Goal: Information Seeking & Learning: Learn about a topic

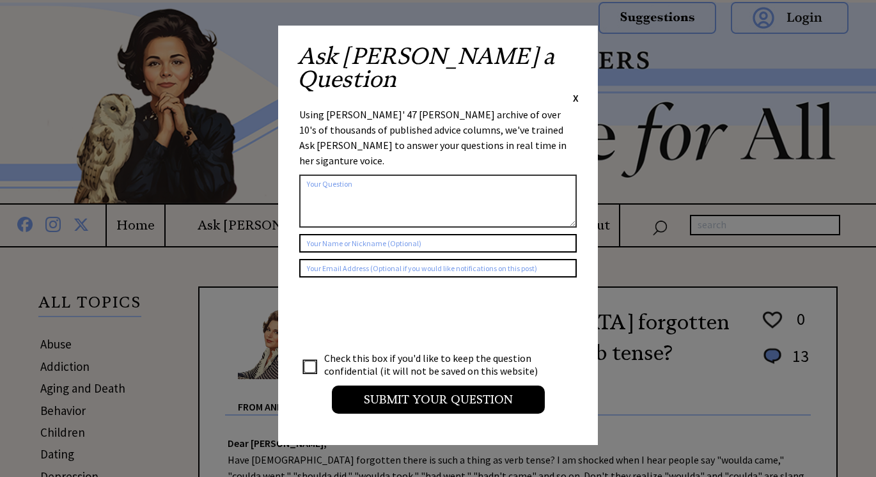
click at [576, 91] on span "X" at bounding box center [576, 97] width 6 height 13
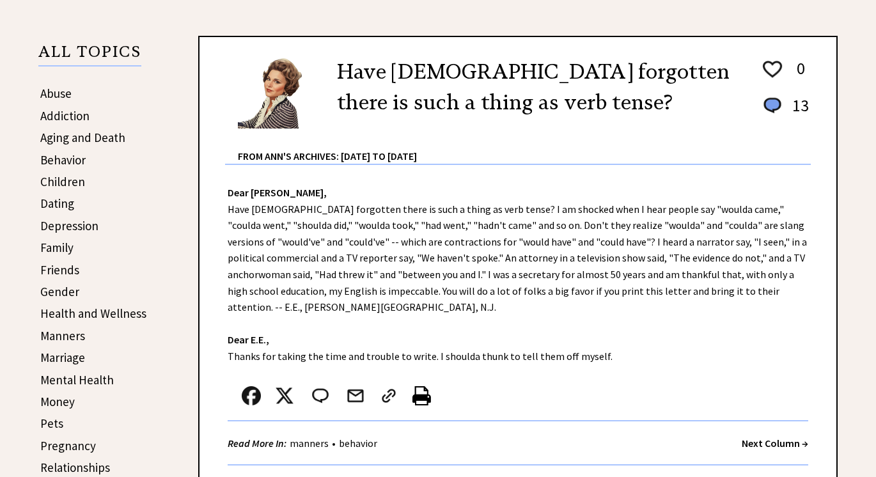
scroll to position [248, 0]
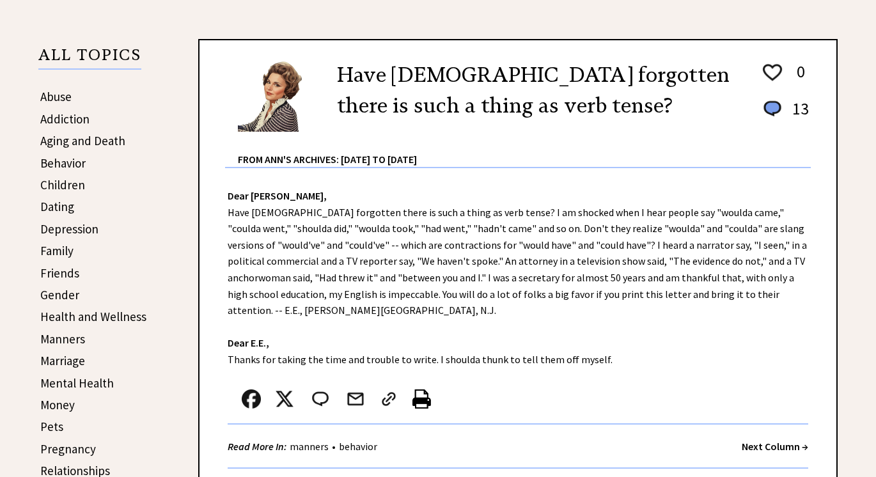
click at [99, 138] on link "Aging and Death" at bounding box center [82, 140] width 85 height 15
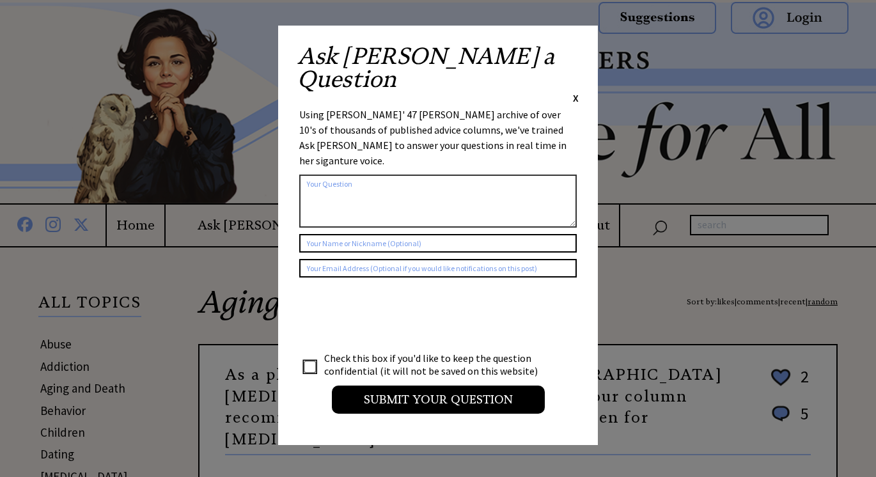
click at [519, 175] on textarea at bounding box center [438, 201] width 278 height 53
type textarea "W"
type textarea "Where the internet?"
click at [576, 91] on span "X" at bounding box center [576, 97] width 6 height 13
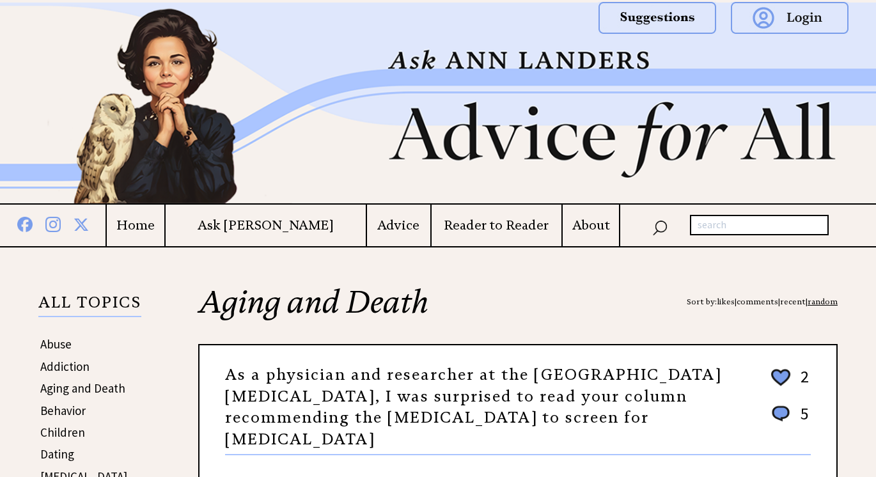
click at [78, 365] on link "Addiction" at bounding box center [64, 366] width 49 height 15
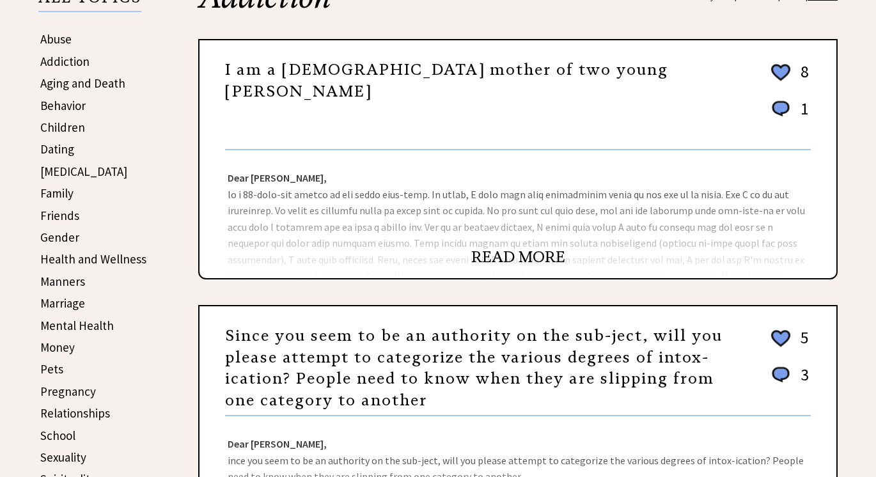
scroll to position [308, 0]
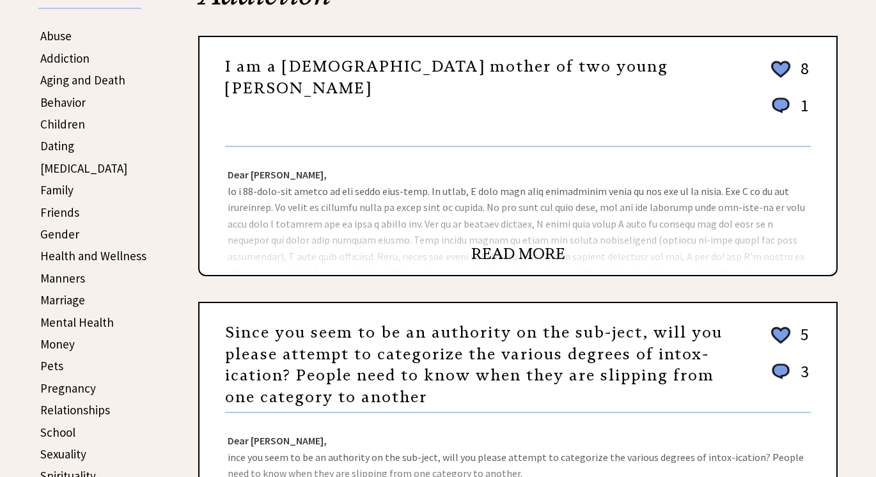
click at [496, 253] on link "READ MORE" at bounding box center [518, 253] width 94 height 19
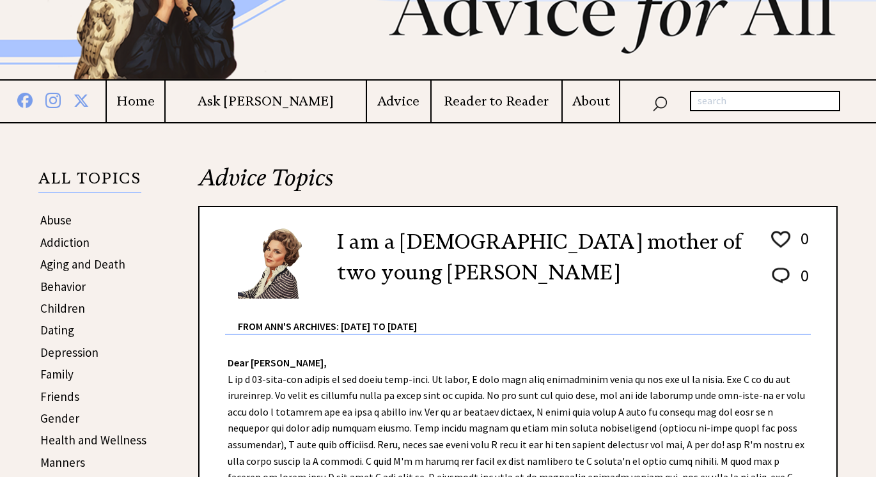
scroll to position [134, 0]
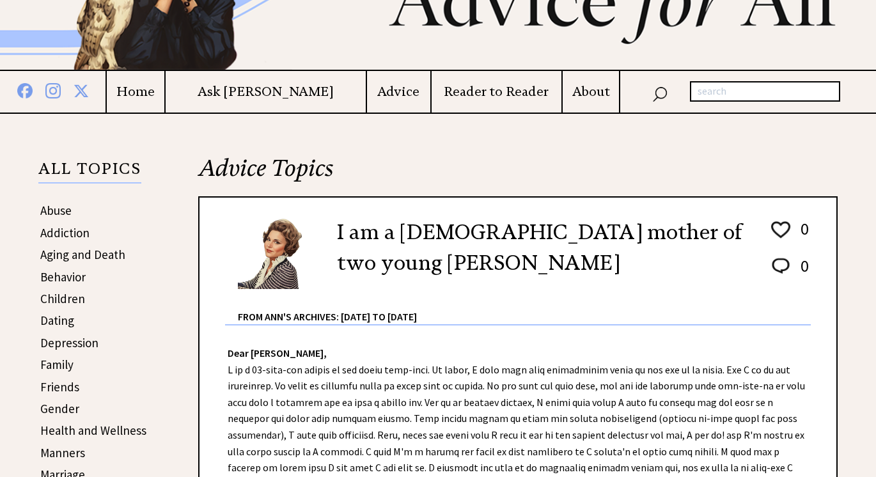
click at [67, 318] on link "Dating" at bounding box center [57, 320] width 34 height 15
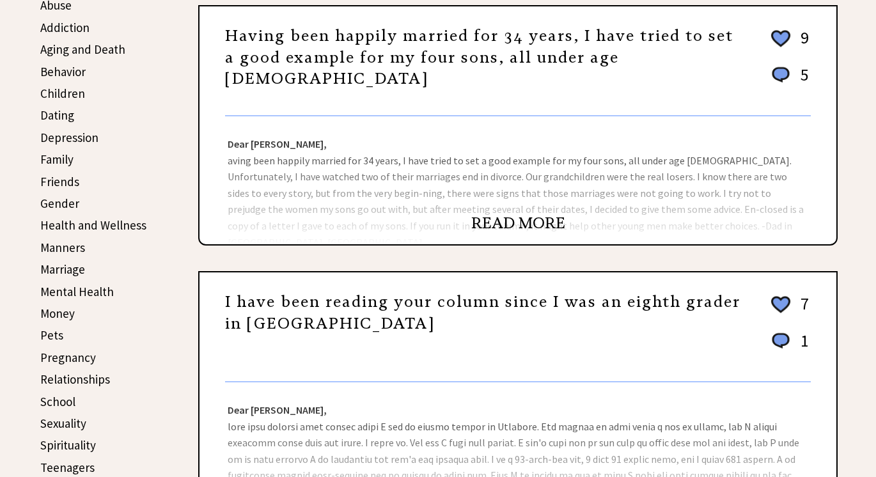
scroll to position [349, 0]
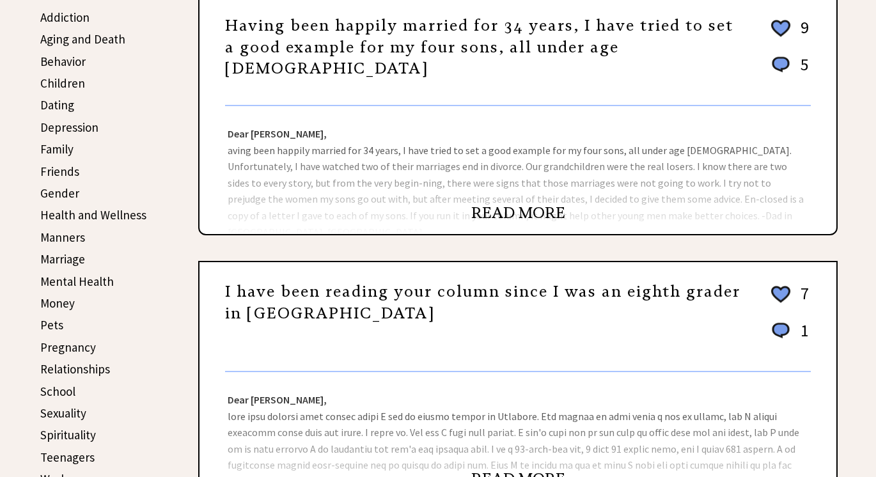
click at [75, 390] on td "School" at bounding box center [93, 391] width 107 height 20
click at [65, 391] on link "School" at bounding box center [57, 391] width 35 height 15
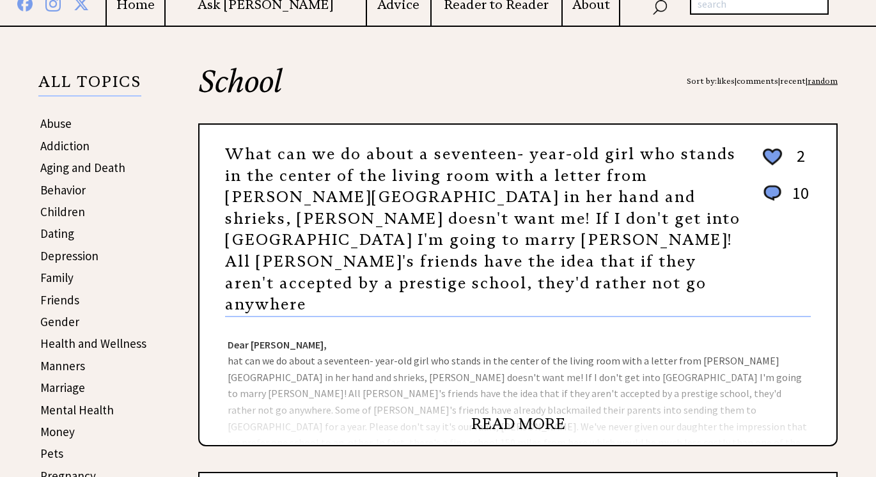
scroll to position [223, 0]
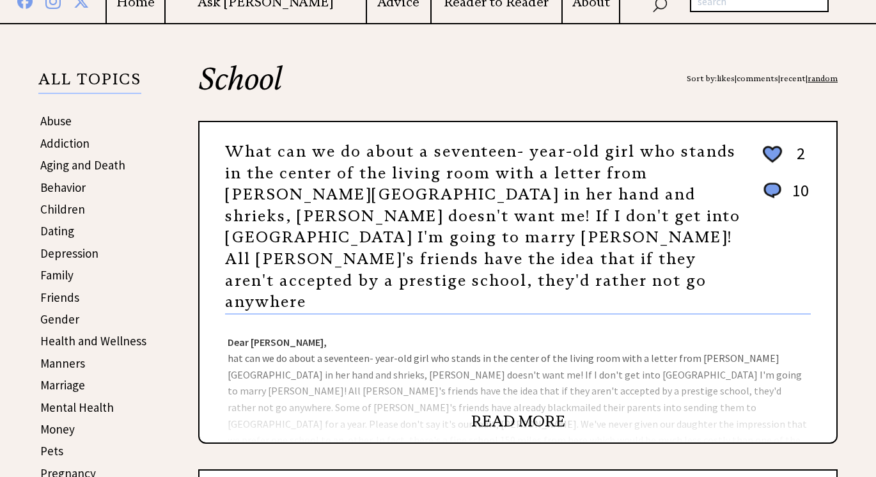
click at [528, 412] on link "READ MORE" at bounding box center [518, 421] width 94 height 19
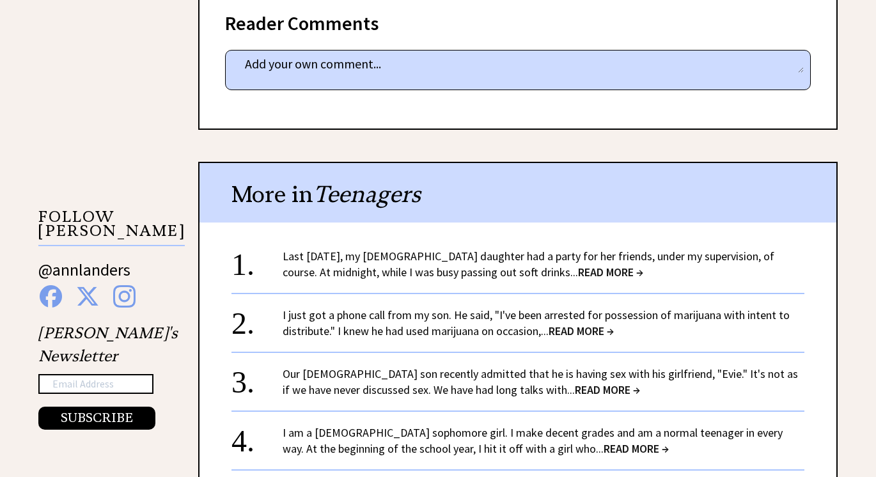
scroll to position [1108, 0]
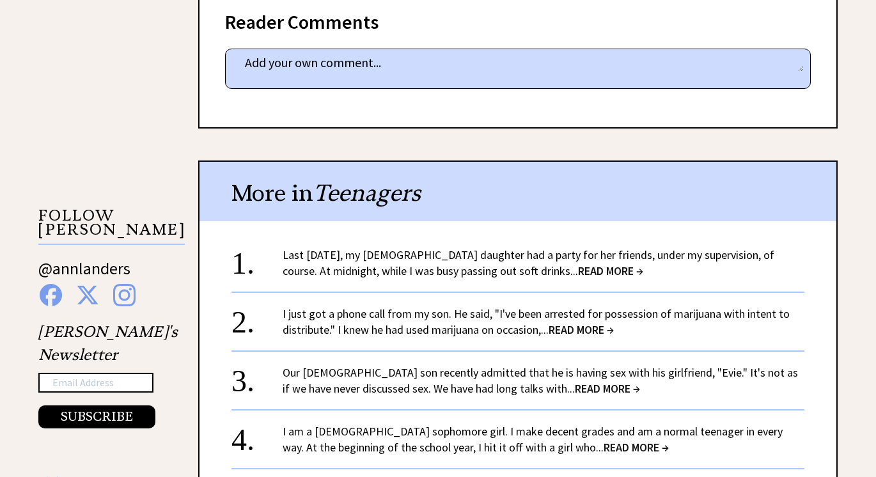
click at [578, 264] on span "READ MORE →" at bounding box center [610, 271] width 65 height 15
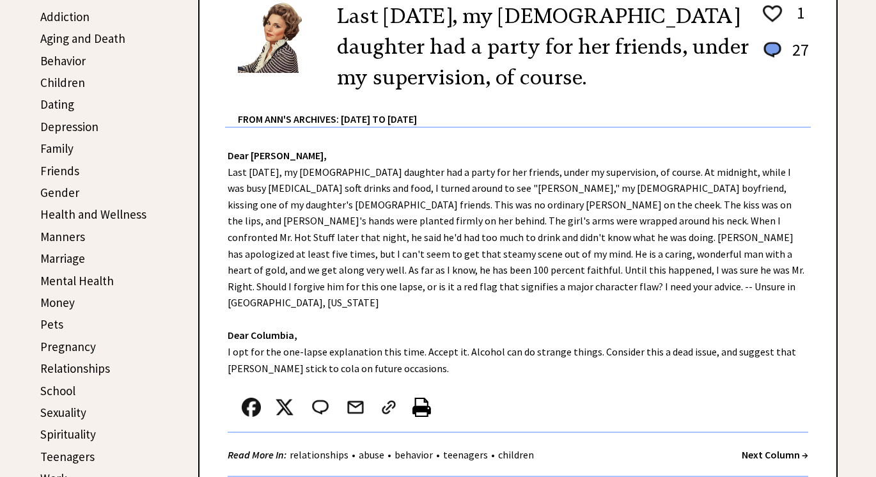
scroll to position [352, 0]
